Goal: Transaction & Acquisition: Download file/media

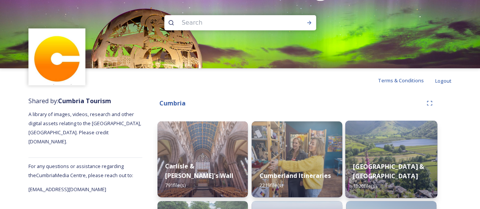
click at [395, 163] on strong "[GEOGRAPHIC_DATA] & [GEOGRAPHIC_DATA]" at bounding box center [388, 171] width 71 height 18
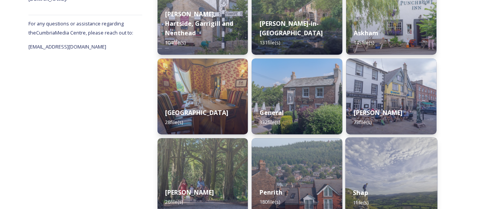
scroll to position [107, 0]
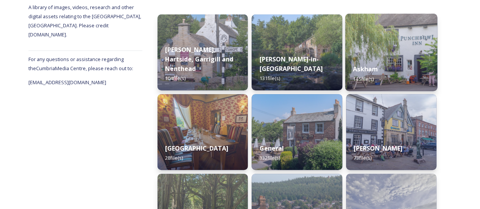
click at [373, 87] on div "Askham 145 file(s)" at bounding box center [391, 74] width 92 height 35
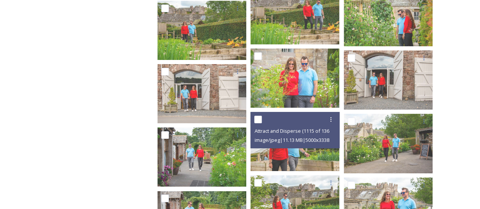
scroll to position [2958, 0]
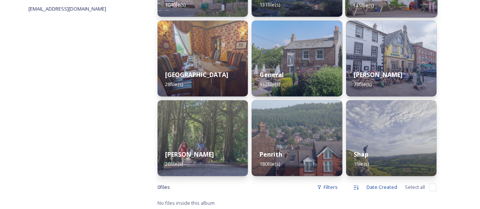
scroll to position [183, 0]
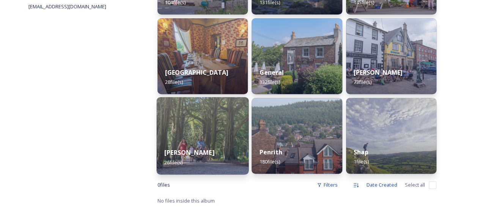
click at [210, 152] on div "[PERSON_NAME] 26 file(s)" at bounding box center [203, 157] width 92 height 35
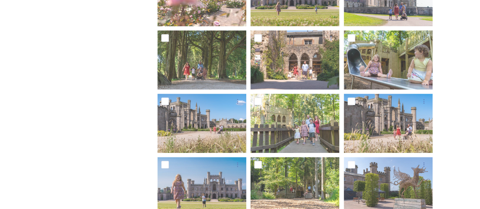
scroll to position [379, 0]
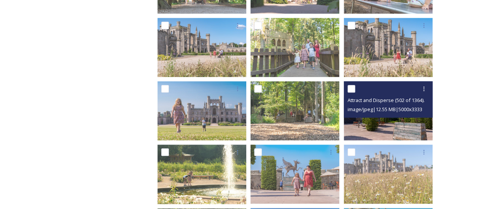
click at [372, 122] on img at bounding box center [388, 110] width 89 height 59
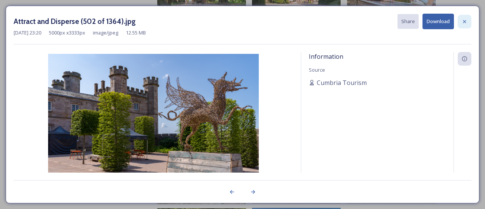
click at [463, 22] on icon at bounding box center [465, 22] width 6 height 6
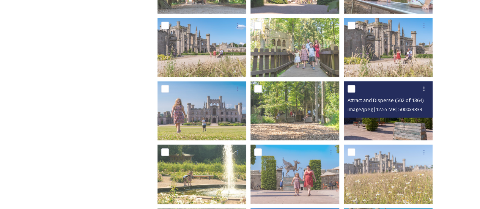
click at [385, 124] on img at bounding box center [388, 110] width 89 height 59
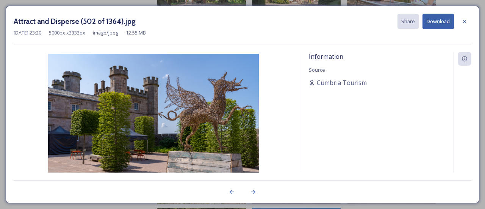
click at [440, 21] on button "Download" at bounding box center [438, 22] width 31 height 16
drag, startPoint x: 359, startPoint y: 124, endPoint x: 412, endPoint y: 49, distance: 92.5
click at [359, 124] on div "Information Source [PERSON_NAME]" at bounding box center [377, 122] width 152 height 141
click at [466, 22] on icon at bounding box center [464, 21] width 3 height 3
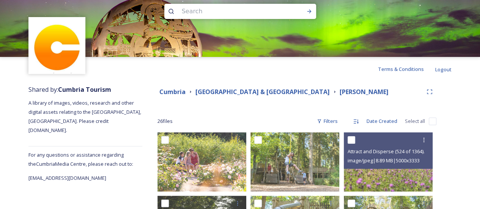
scroll to position [0, 0]
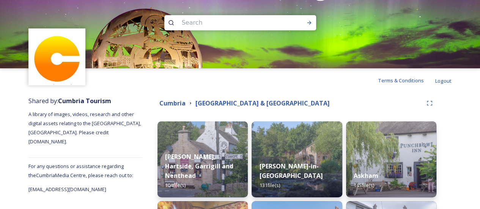
click at [202, 22] on input at bounding box center [230, 22] width 104 height 17
type input "[PERSON_NAME]"
drag, startPoint x: 304, startPoint y: 24, endPoint x: 310, endPoint y: 23, distance: 6.1
click at [304, 24] on div "Run Search" at bounding box center [309, 23] width 14 height 14
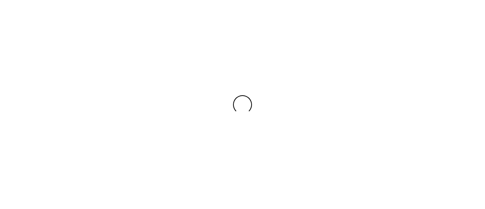
click at [309, 23] on div at bounding box center [242, 104] width 485 height 209
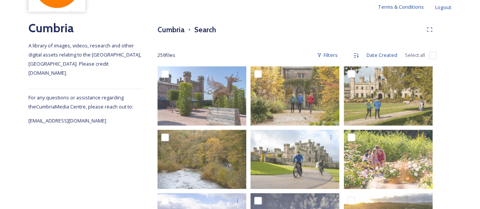
scroll to position [76, 0]
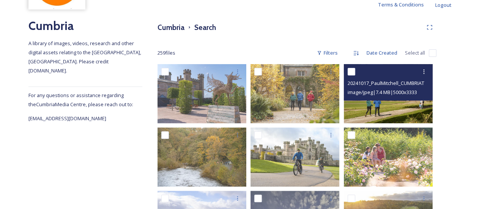
click at [396, 115] on img at bounding box center [388, 93] width 89 height 59
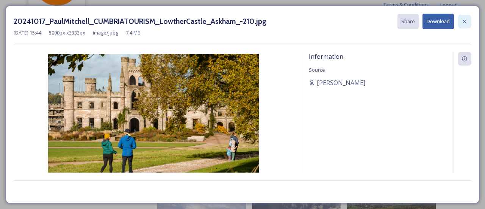
click at [466, 24] on icon at bounding box center [465, 22] width 6 height 6
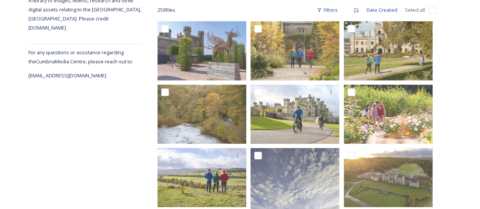
scroll to position [152, 0]
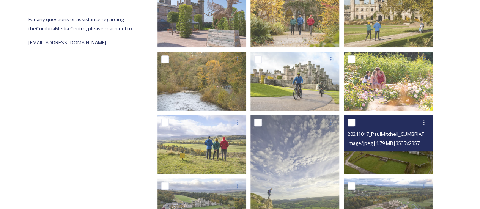
click at [405, 164] on img at bounding box center [388, 144] width 89 height 59
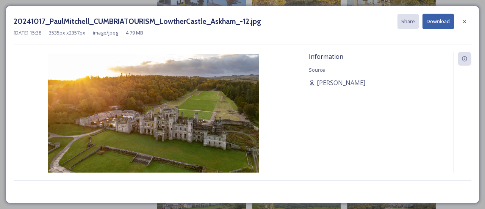
click at [445, 26] on button "Download" at bounding box center [438, 22] width 31 height 16
click at [462, 22] on icon at bounding box center [465, 22] width 6 height 6
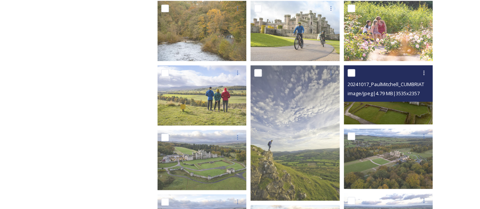
scroll to position [265, 0]
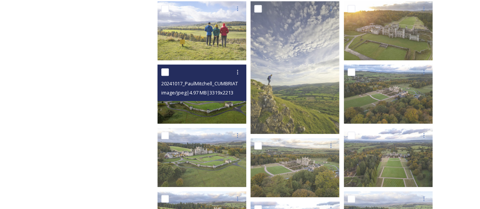
click at [201, 108] on img at bounding box center [201, 93] width 89 height 59
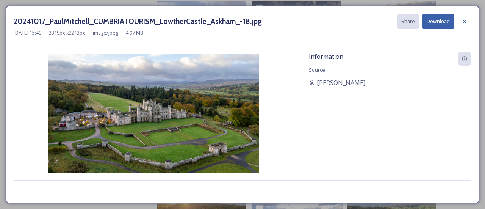
click at [429, 26] on button "Download" at bounding box center [438, 22] width 31 height 16
click at [467, 23] on icon at bounding box center [465, 22] width 6 height 6
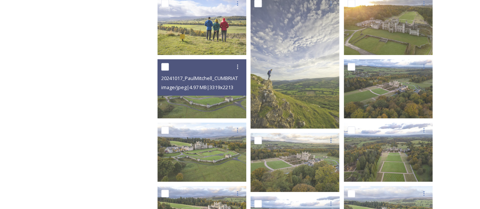
scroll to position [303, 0]
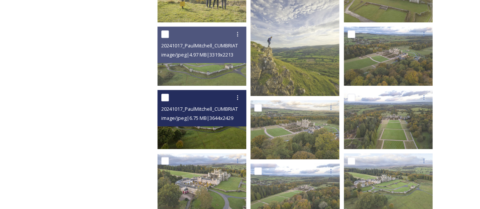
click at [215, 144] on img at bounding box center [201, 119] width 89 height 59
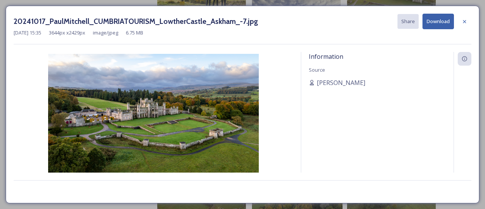
click at [435, 22] on button "Download" at bounding box center [438, 22] width 31 height 16
drag, startPoint x: 466, startPoint y: 22, endPoint x: 463, endPoint y: 45, distance: 23.7
click at [467, 22] on icon at bounding box center [465, 22] width 6 height 6
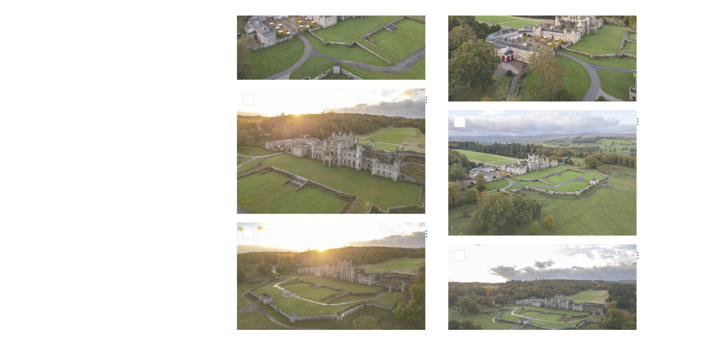
scroll to position [896, 0]
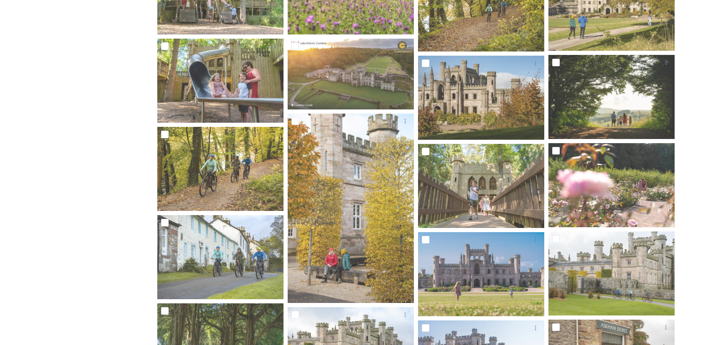
drag, startPoint x: 704, startPoint y: 3, endPoint x: 698, endPoint y: 306, distance: 303.4
